Goal: Task Accomplishment & Management: Manage account settings

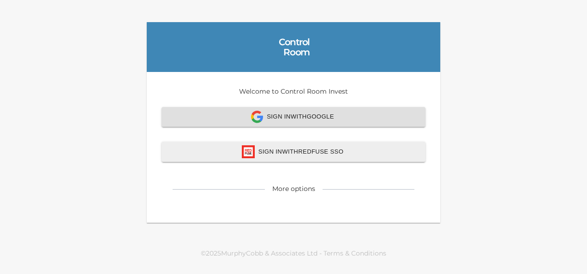
click at [286, 116] on span "Sign In with Google" at bounding box center [294, 117] width 244 height 12
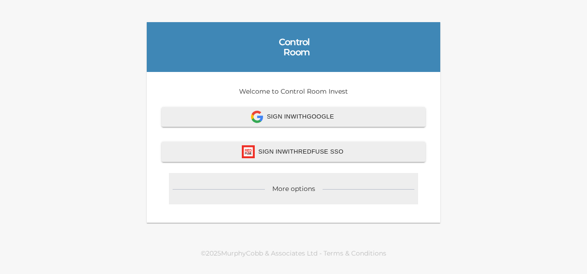
click at [300, 187] on div "More options" at bounding box center [293, 188] width 43 height 9
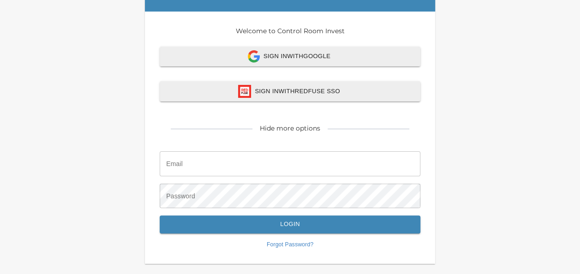
scroll to position [61, 0]
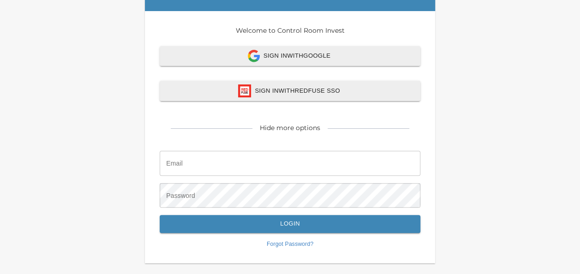
click at [244, 165] on input "email" at bounding box center [290, 163] width 261 height 25
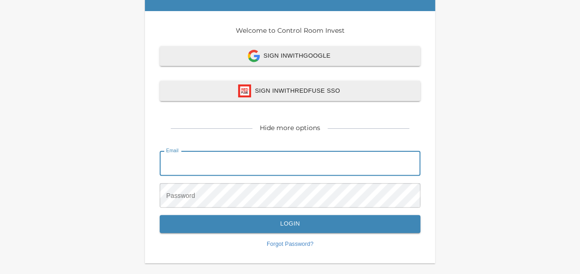
type input "[EMAIL_ADDRESS][DOMAIN_NAME]"
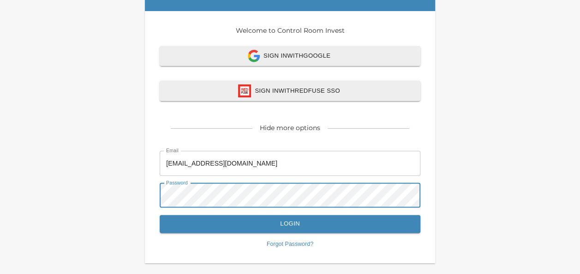
click at [339, 229] on span "Login" at bounding box center [290, 224] width 240 height 11
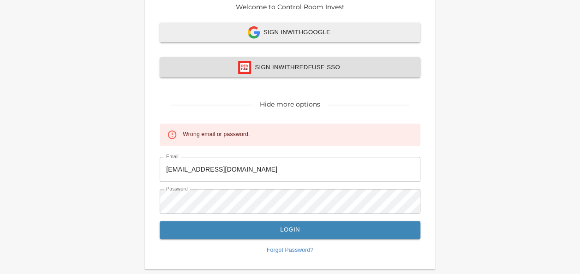
scroll to position [85, 0]
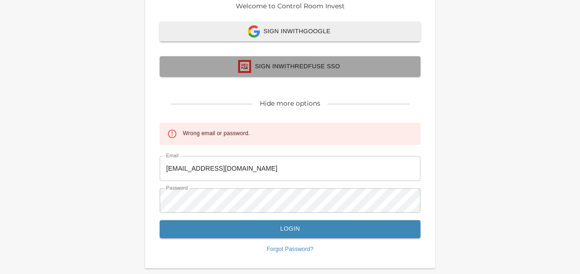
click at [284, 63] on span "Sign In with Redfuse SSO" at bounding box center [290, 66] width 240 height 13
click at [261, 70] on span "Sign In with Redfuse SSO" at bounding box center [290, 66] width 240 height 13
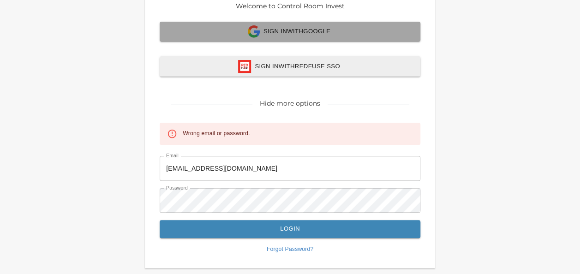
click at [291, 33] on span "Sign In with Google" at bounding box center [290, 31] width 240 height 12
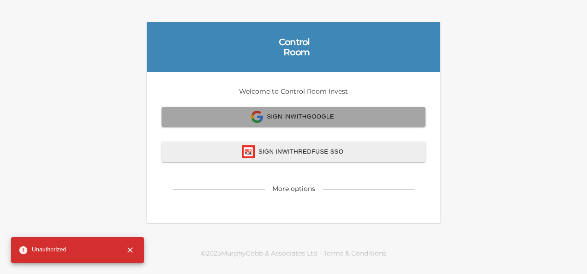
click at [298, 117] on span "Sign In with Google" at bounding box center [294, 117] width 244 height 12
